Goal: Book appointment/travel/reservation

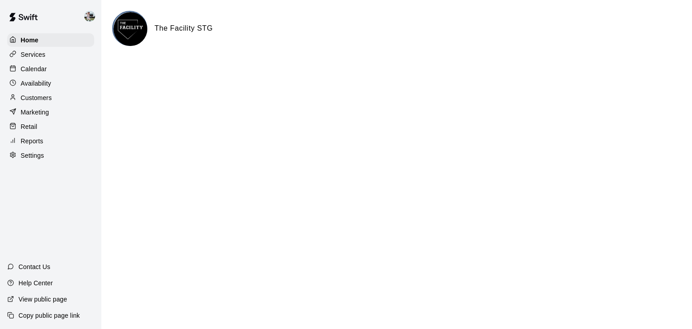
click at [36, 88] on p "Availability" at bounding box center [36, 83] width 31 height 9
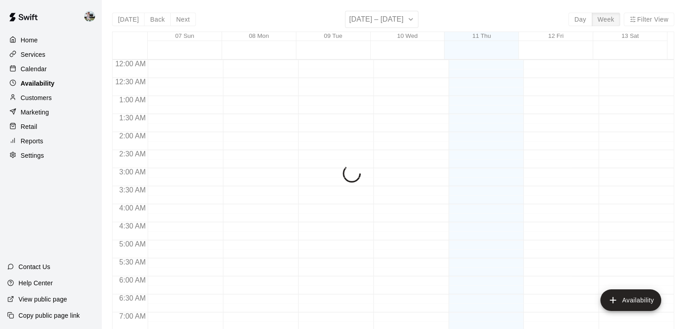
scroll to position [551, 0]
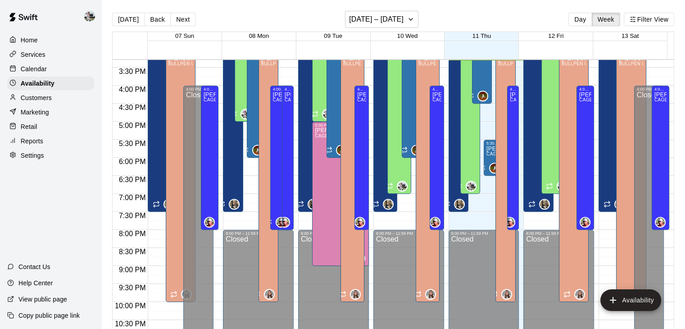
click at [64, 69] on div "Calendar" at bounding box center [50, 69] width 87 height 14
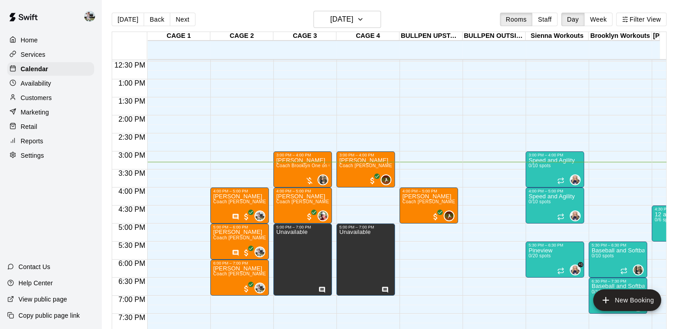
scroll to position [448, 0]
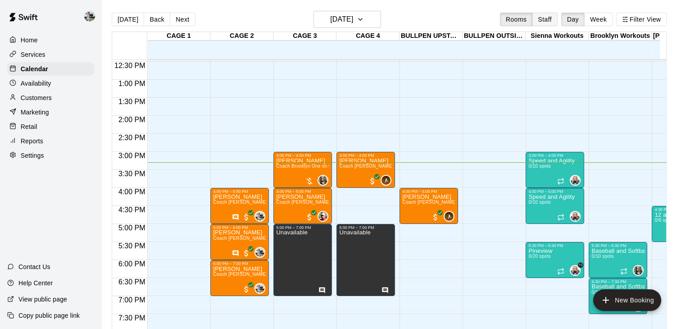
click at [551, 17] on button "Staff" at bounding box center [545, 20] width 26 height 14
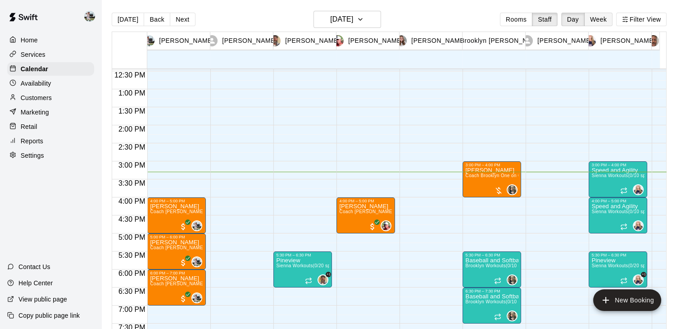
click at [600, 22] on button "Week" at bounding box center [598, 20] width 28 height 14
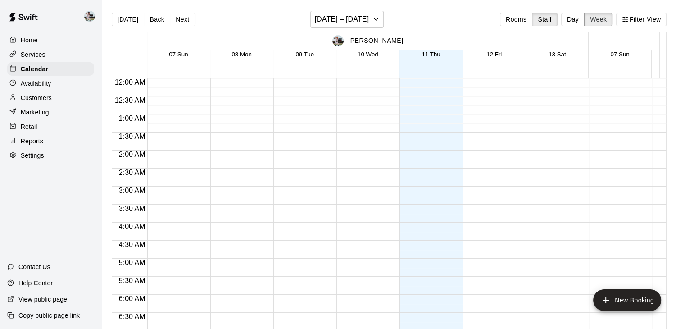
scroll to position [551, 0]
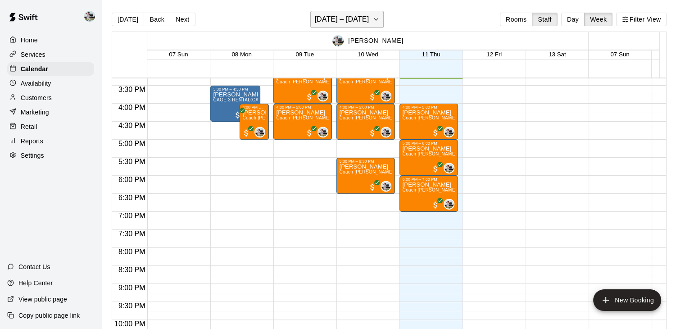
click at [378, 22] on icon "button" at bounding box center [375, 19] width 7 height 11
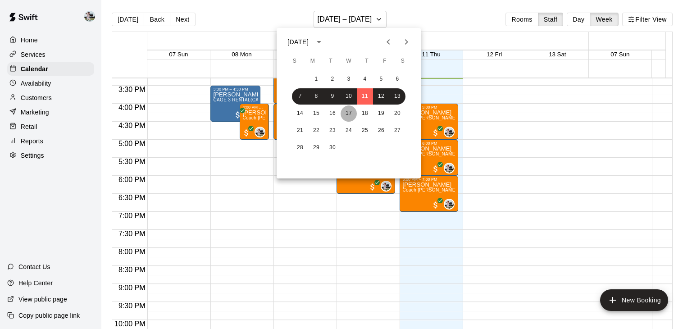
click at [347, 110] on button "17" at bounding box center [348, 113] width 16 height 16
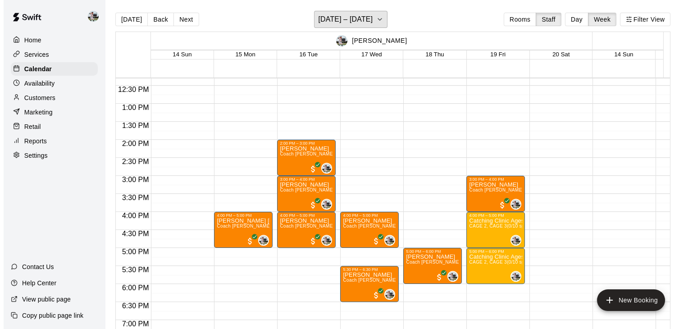
scroll to position [427, 0]
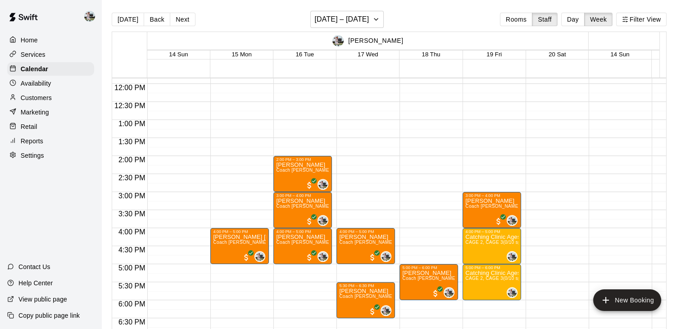
click at [415, 233] on div "5:00 PM – 6:00 PM [PERSON_NAME] Coach [PERSON_NAME] One on One (CAGE 2) 0" at bounding box center [428, 83] width 59 height 865
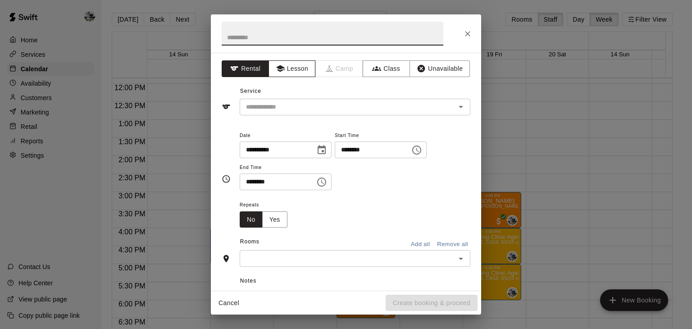
click at [289, 68] on button "Lesson" at bounding box center [291, 68] width 47 height 17
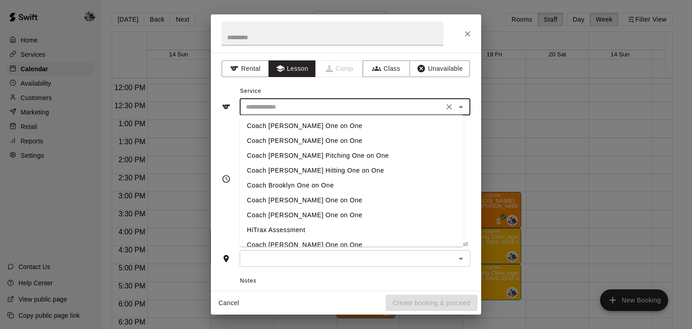
click at [285, 104] on input "text" at bounding box center [341, 106] width 199 height 11
click at [285, 127] on li "Coach [PERSON_NAME] One on One" at bounding box center [352, 125] width 224 height 15
type input "**********"
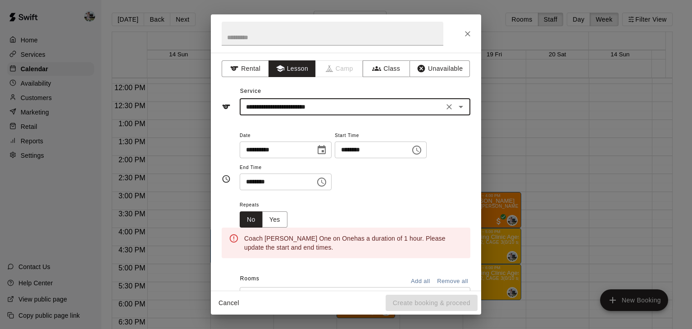
click at [259, 181] on input "********" at bounding box center [274, 181] width 69 height 17
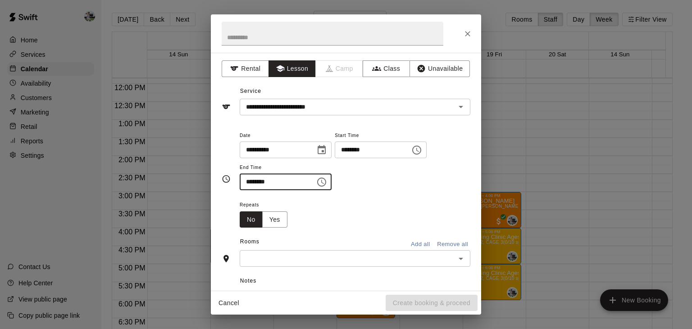
type input "********"
click at [371, 200] on div "Repeats No Yes" at bounding box center [355, 213] width 231 height 28
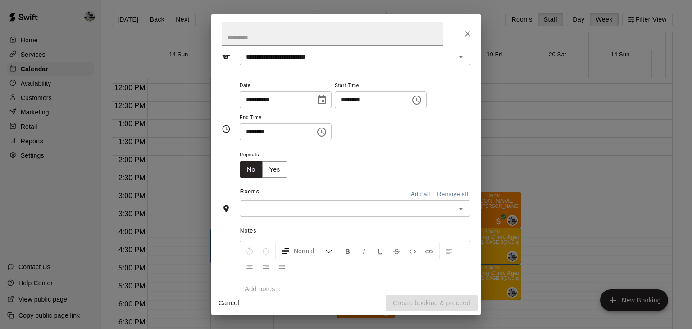
scroll to position [51, 0]
click at [368, 203] on input "text" at bounding box center [347, 206] width 210 height 11
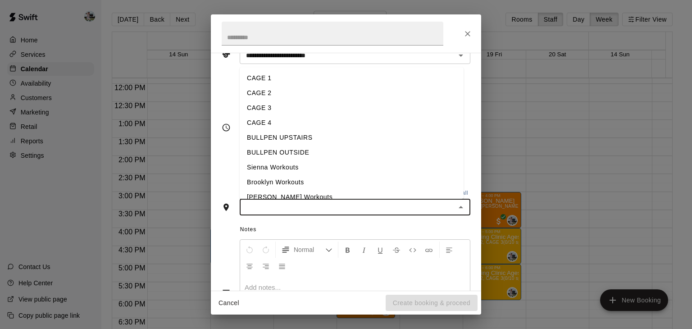
click at [284, 88] on li "CAGE 2" at bounding box center [352, 93] width 224 height 15
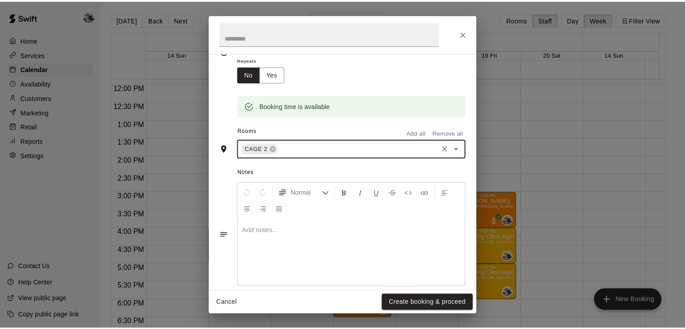
scroll to position [147, 0]
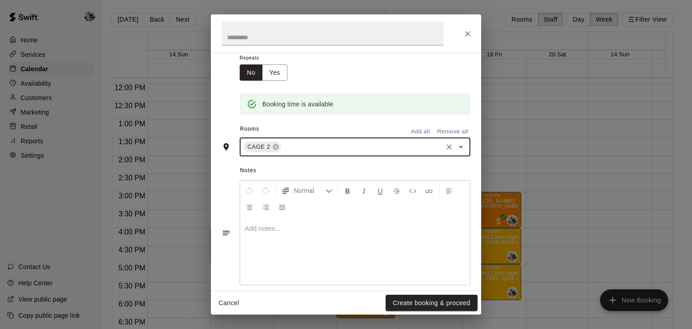
click at [298, 224] on p at bounding box center [354, 228] width 221 height 9
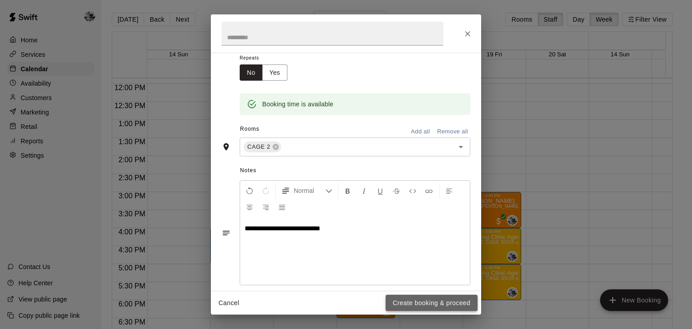
click at [406, 303] on button "Create booking & proceed" at bounding box center [431, 302] width 92 height 17
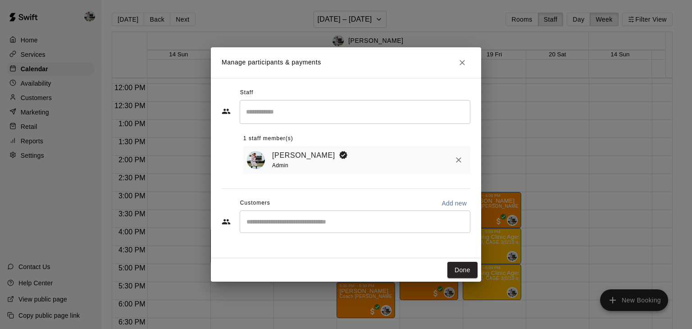
click at [290, 223] on input "Start typing to search customers..." at bounding box center [355, 221] width 222 height 9
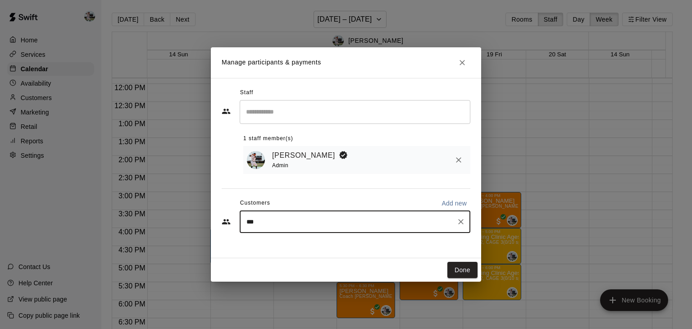
type input "****"
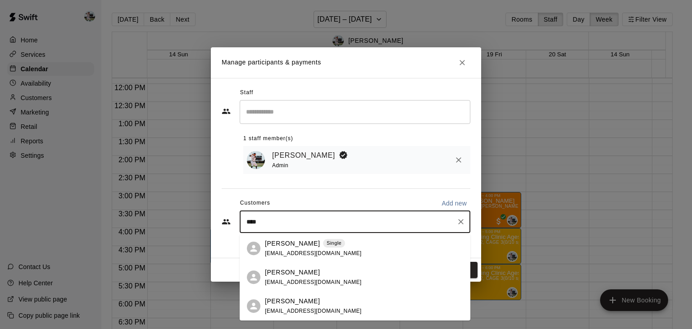
click at [270, 299] on p "[PERSON_NAME]" at bounding box center [292, 300] width 55 height 9
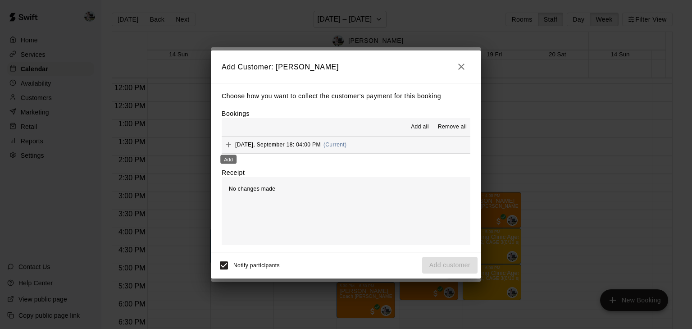
click at [232, 146] on icon "Add" at bounding box center [228, 144] width 9 height 9
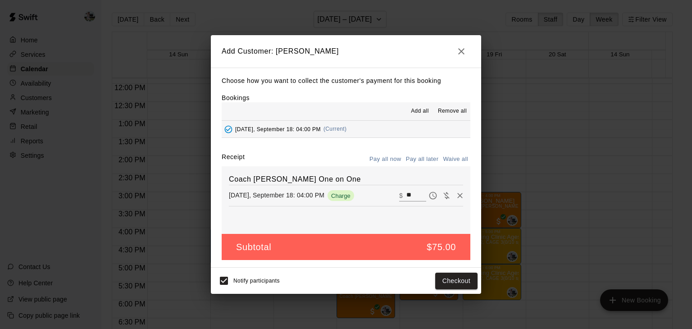
click at [407, 192] on input "**" at bounding box center [416, 196] width 20 height 12
type input "*"
click at [435, 281] on button "Add customer" at bounding box center [449, 280] width 55 height 17
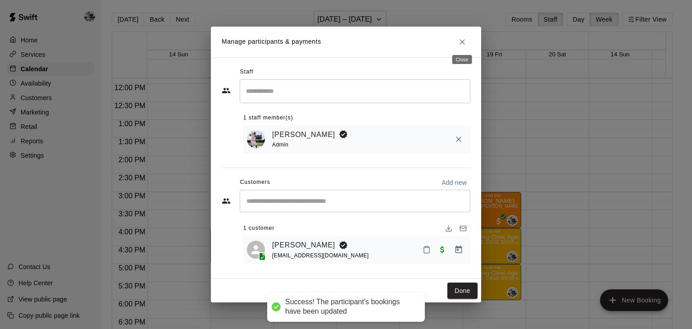
click at [462, 42] on icon "Close" at bounding box center [461, 41] width 9 height 9
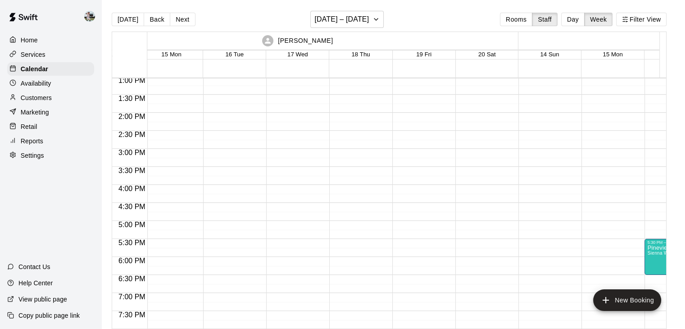
scroll to position [0, 0]
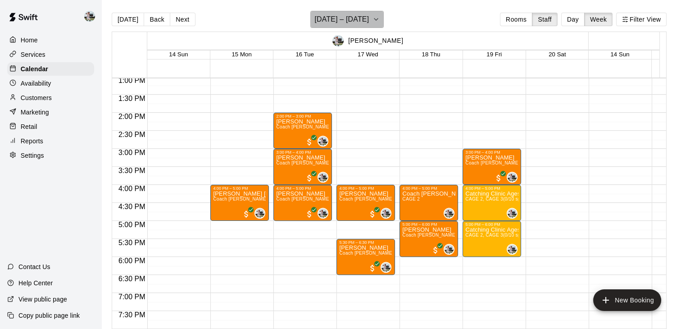
click at [382, 25] on button "[DATE] – [DATE]" at bounding box center [346, 19] width 73 height 17
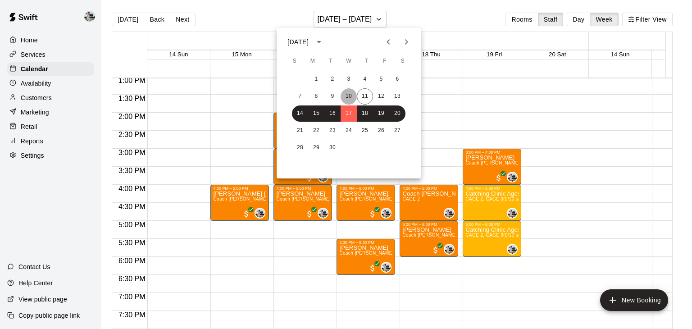
click at [344, 99] on button "10" at bounding box center [348, 96] width 16 height 16
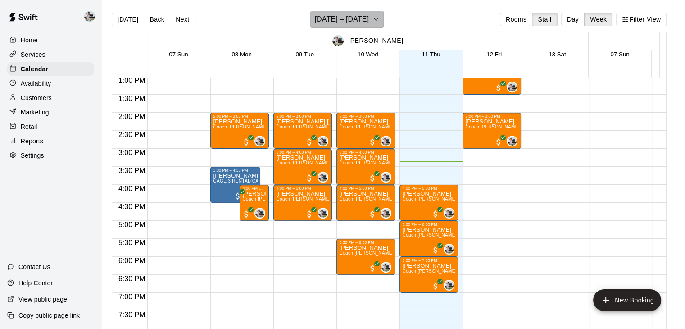
click at [378, 15] on icon "button" at bounding box center [375, 19] width 7 height 11
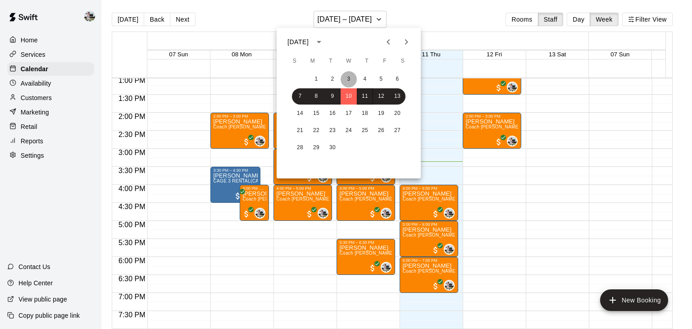
click at [354, 77] on button "3" at bounding box center [348, 79] width 16 height 16
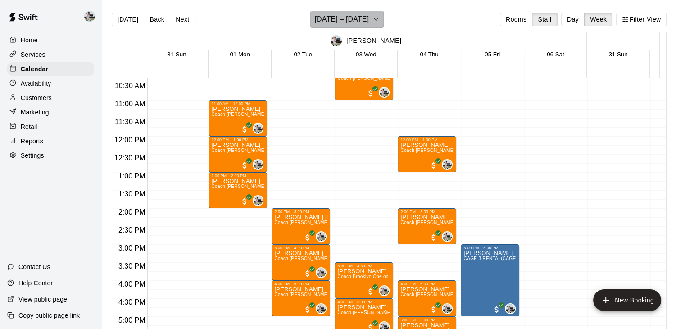
click at [369, 21] on h6 "[DATE] – [DATE]" at bounding box center [341, 19] width 54 height 13
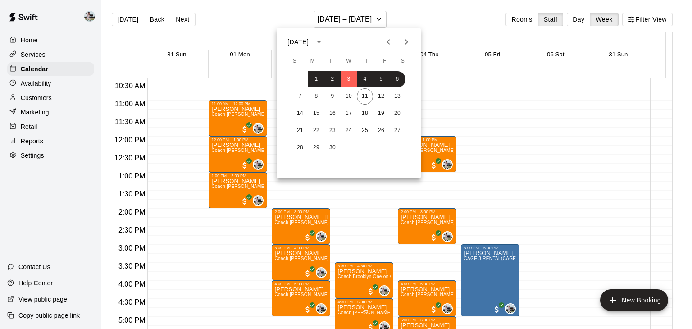
click at [444, 91] on div at bounding box center [346, 164] width 692 height 329
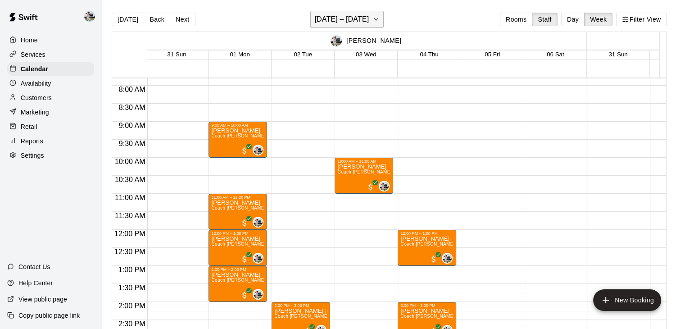
click at [380, 18] on icon "button" at bounding box center [375, 19] width 7 height 11
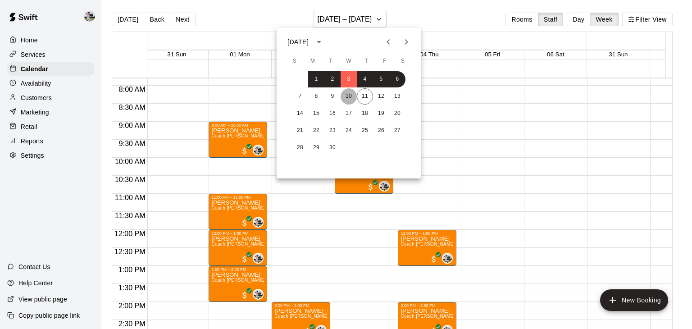
click at [345, 97] on button "10" at bounding box center [348, 96] width 16 height 16
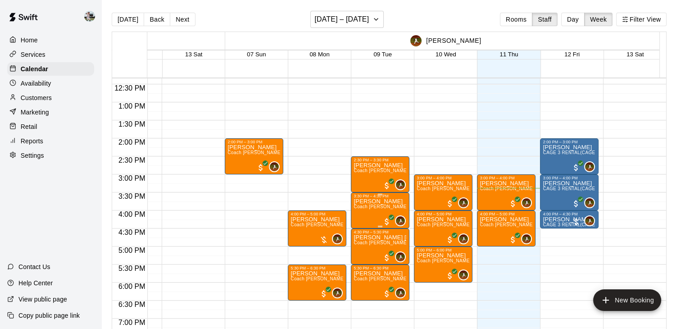
click at [370, 201] on p "[PERSON_NAME]" at bounding box center [379, 201] width 53 height 0
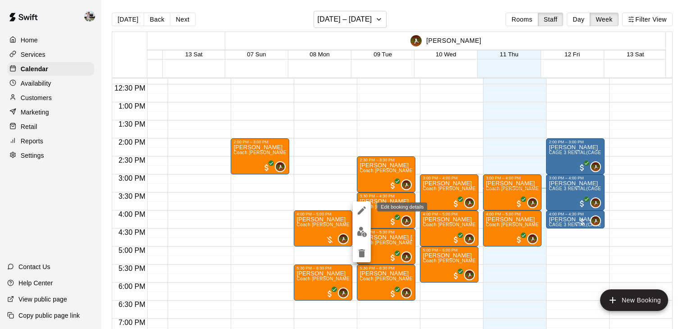
click at [365, 208] on icon "edit" at bounding box center [362, 210] width 8 height 8
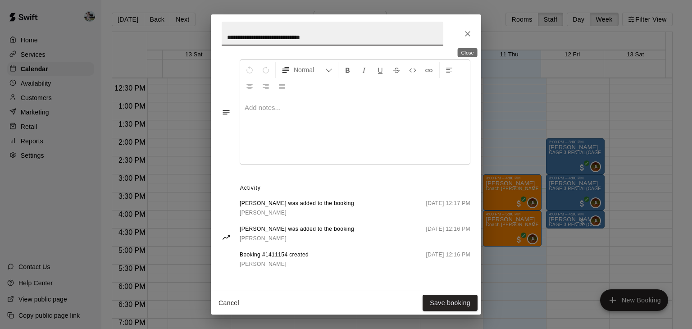
click at [470, 36] on icon "Close" at bounding box center [467, 33] width 9 height 9
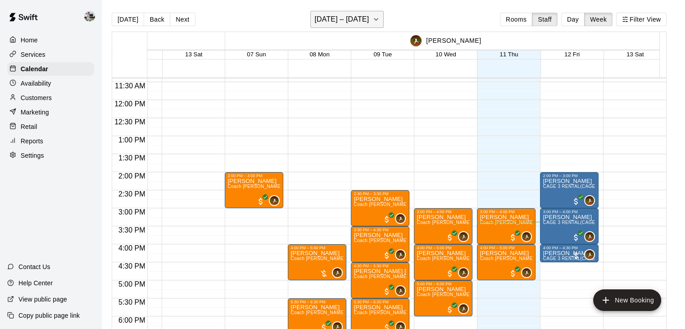
click at [380, 21] on icon "button" at bounding box center [375, 19] width 7 height 11
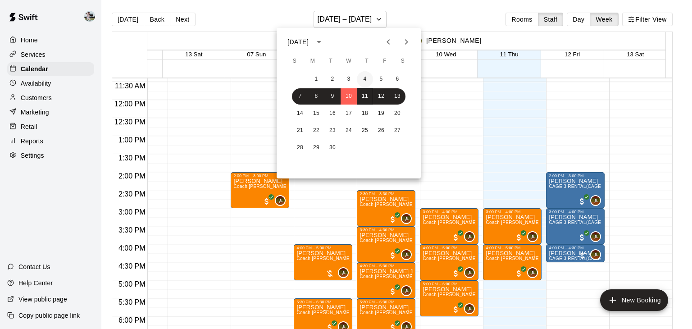
click at [358, 75] on button "4" at bounding box center [365, 79] width 16 height 16
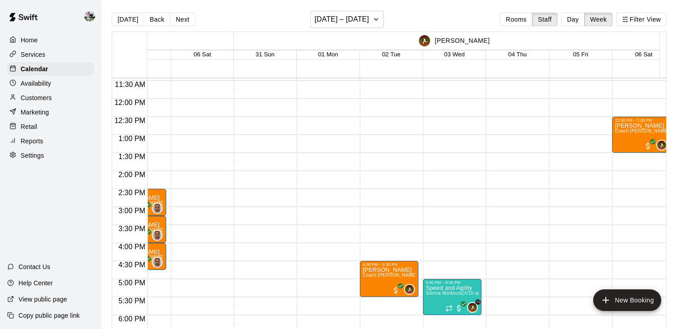
click at [26, 41] on p "Home" at bounding box center [29, 40] width 17 height 9
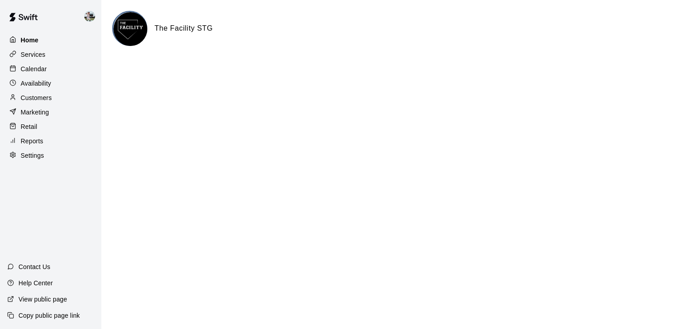
click at [26, 41] on p "Home" at bounding box center [30, 40] width 18 height 9
